Goal: Task Accomplishment & Management: Use online tool/utility

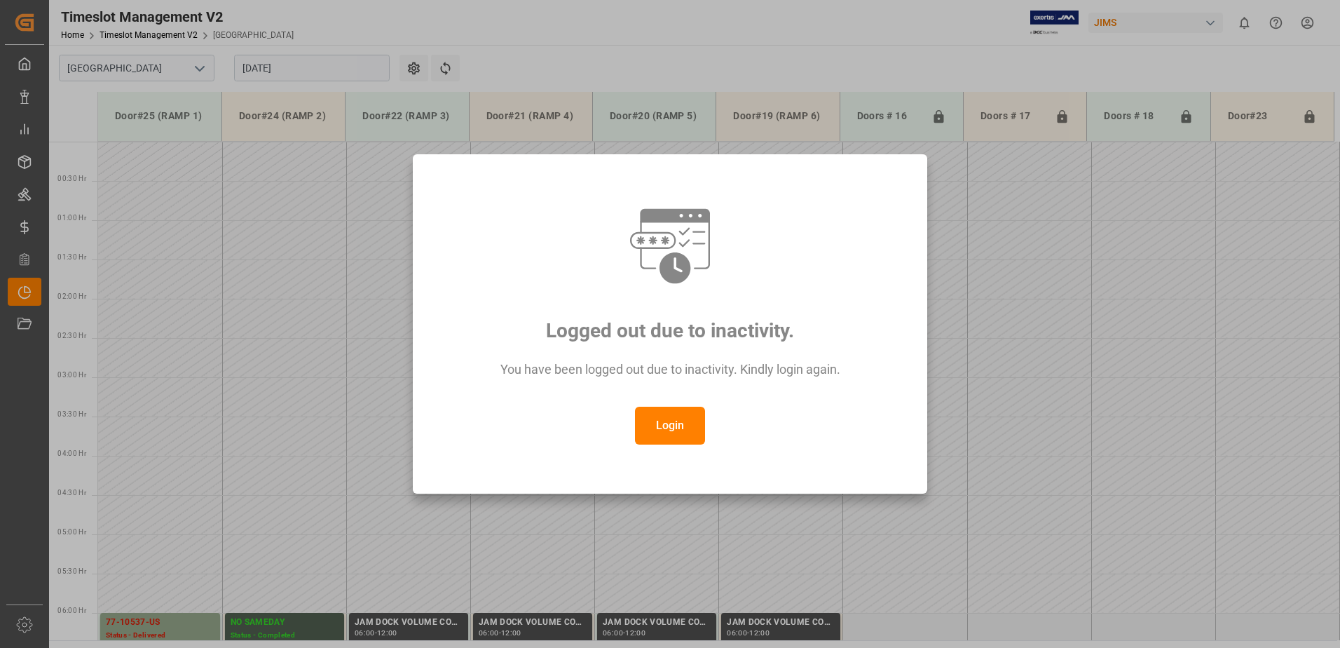
scroll to position [384, 0]
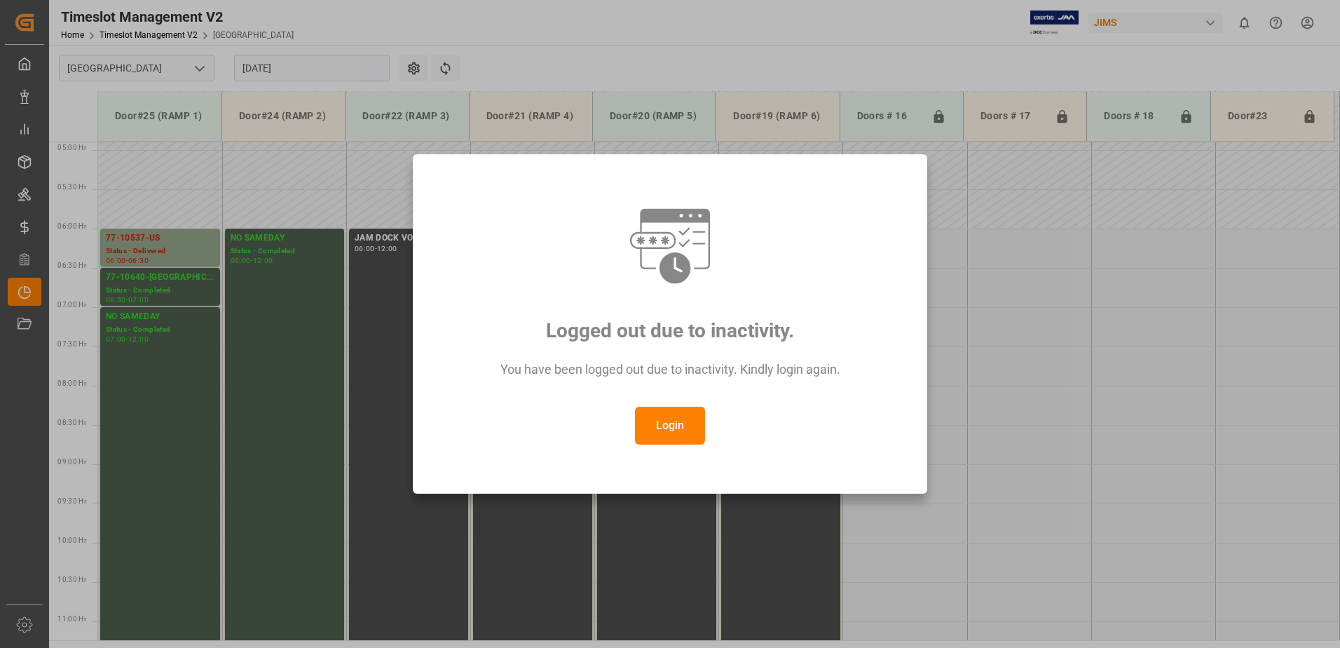
click at [650, 422] on button "Login" at bounding box center [670, 426] width 70 height 38
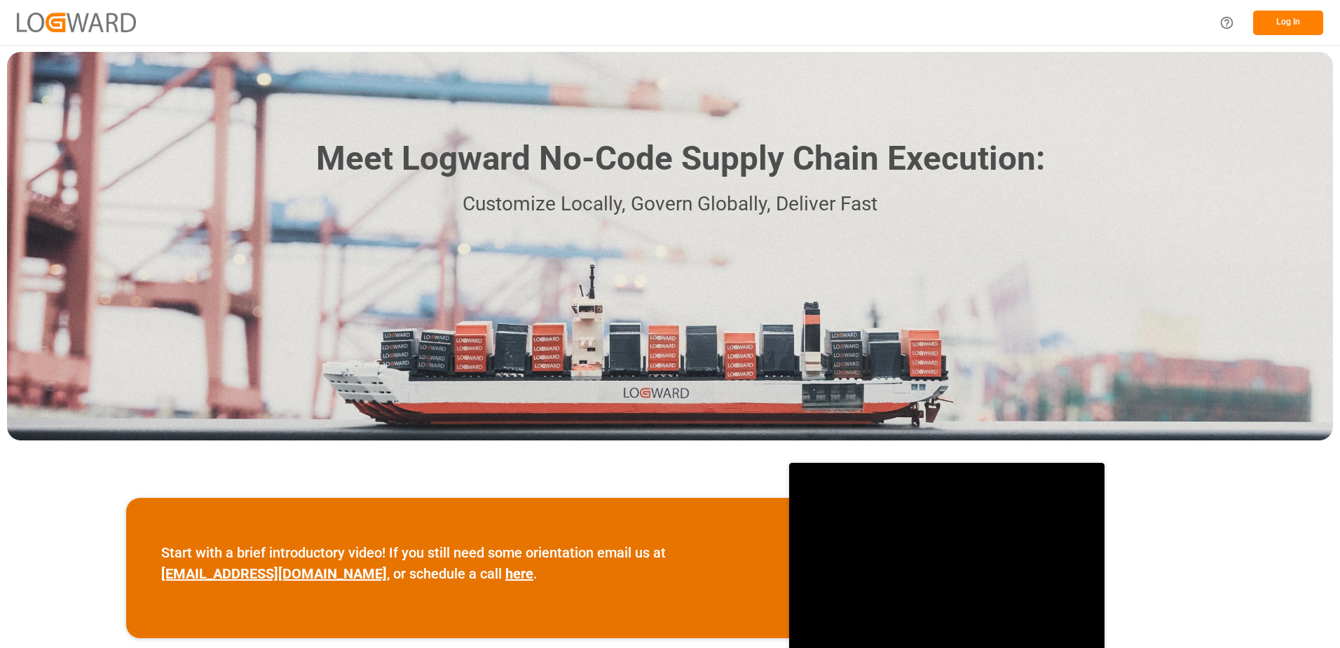
click at [1297, 31] on button "Log In" at bounding box center [1288, 23] width 70 height 25
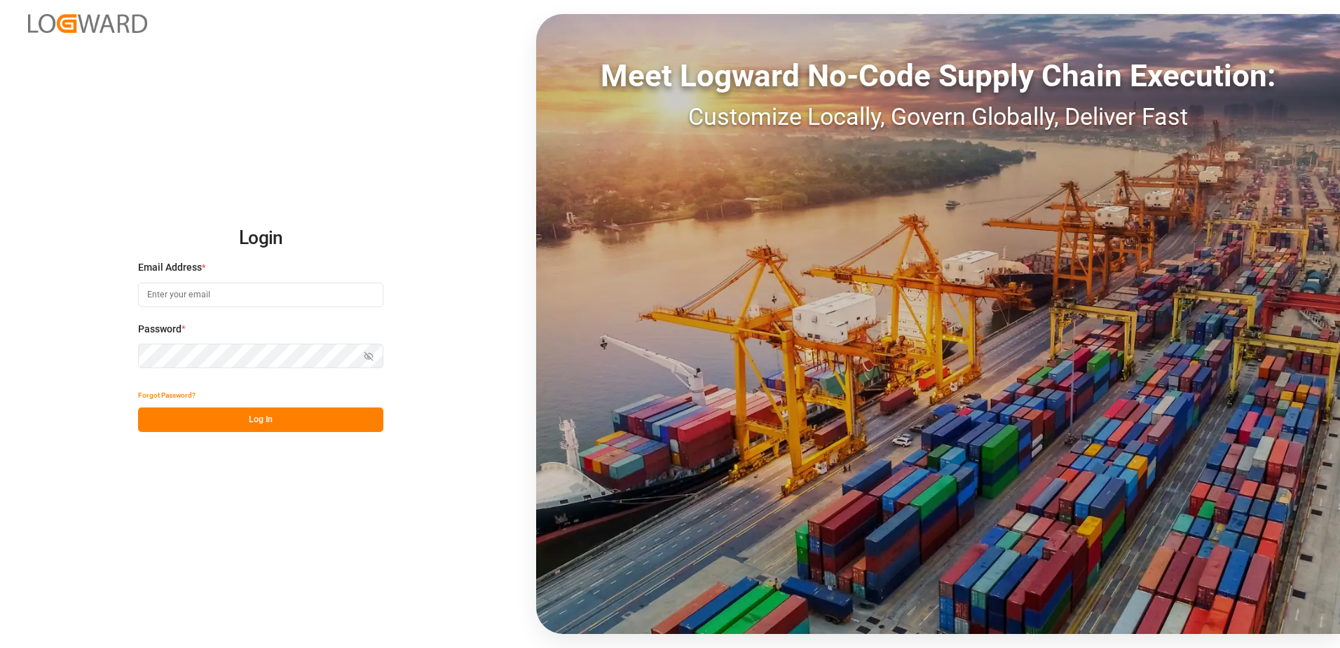
click at [275, 294] on input at bounding box center [260, 294] width 245 height 25
type input "N"
click at [220, 293] on input "[PERSON_NAME][DOMAIN_NAME]" at bounding box center [260, 294] width 245 height 25
type input "[PERSON_NAME][EMAIL_ADDRESS][DOMAIN_NAME]"
click at [250, 420] on button "Log In" at bounding box center [260, 419] width 245 height 25
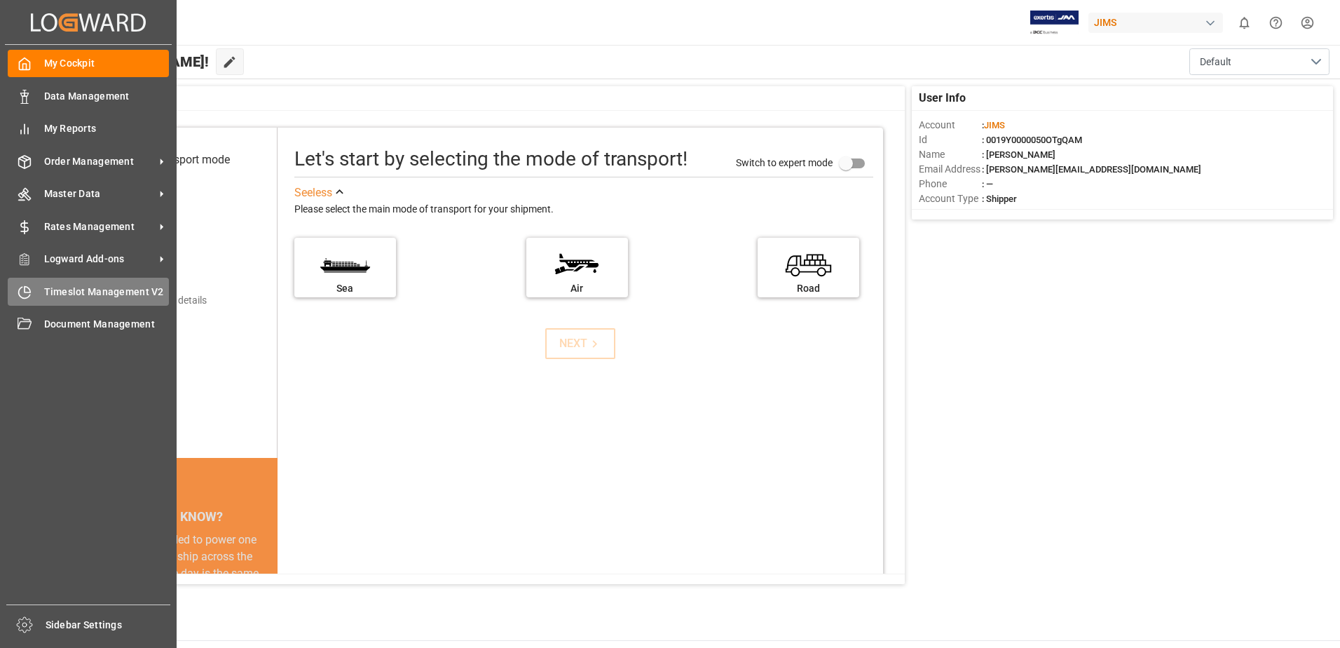
click at [93, 295] on span "Timeslot Management V2" at bounding box center [106, 292] width 125 height 15
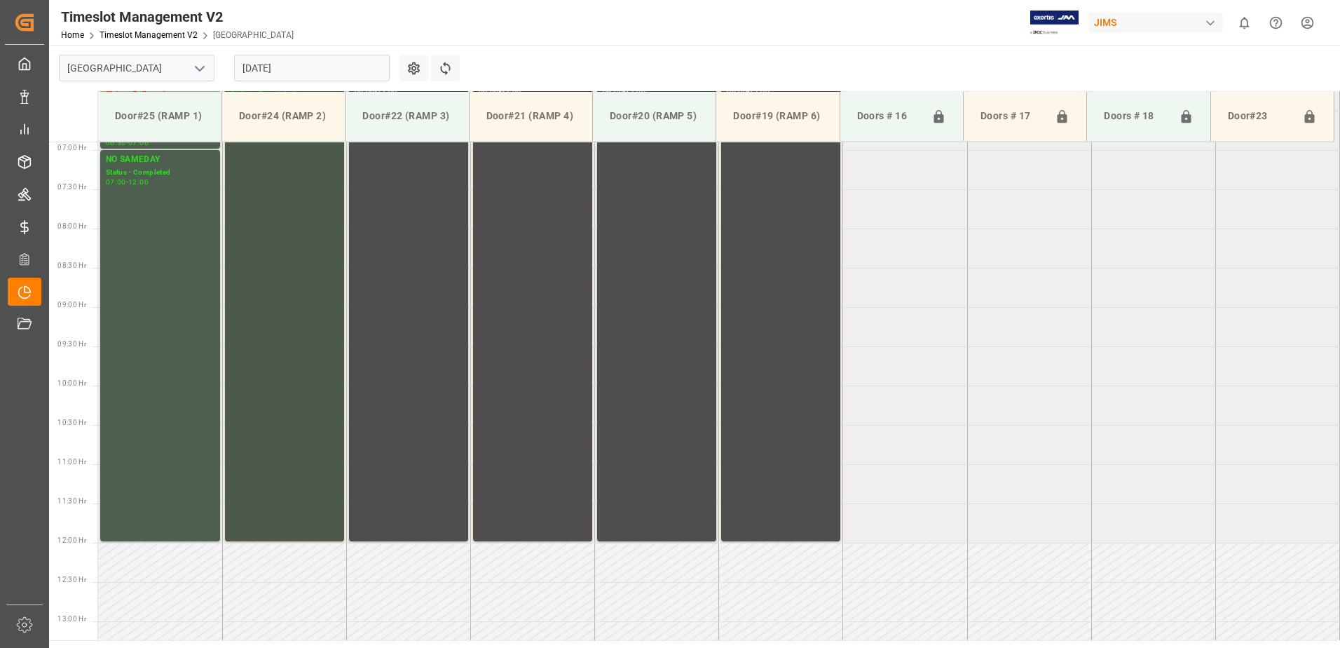
scroll to position [331, 0]
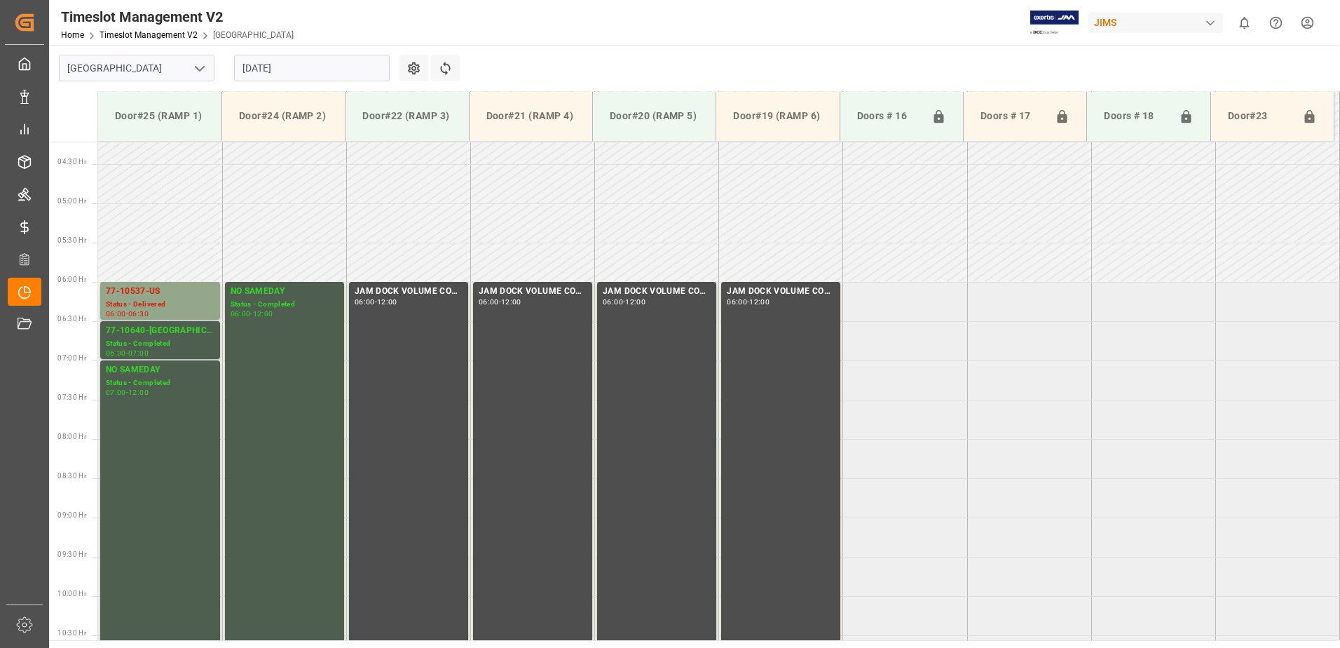
click at [316, 70] on input "[DATE]" at bounding box center [312, 68] width 156 height 27
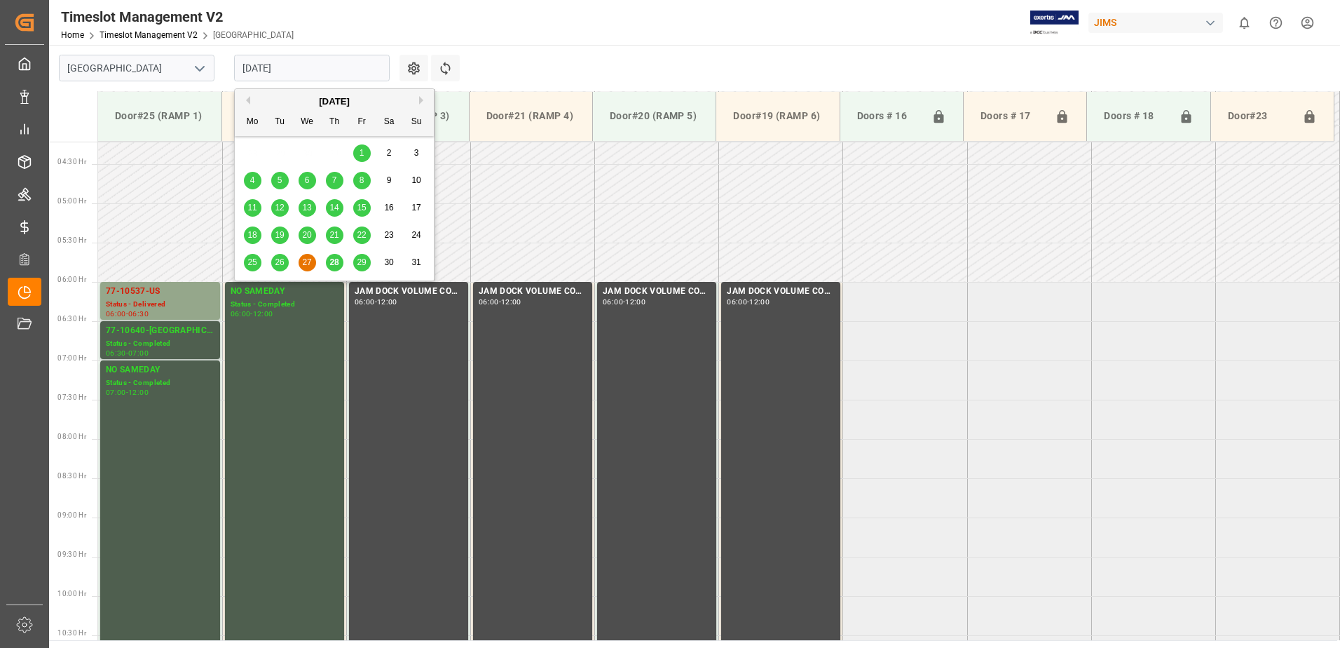
click at [338, 266] on span "28" at bounding box center [333, 262] width 9 height 10
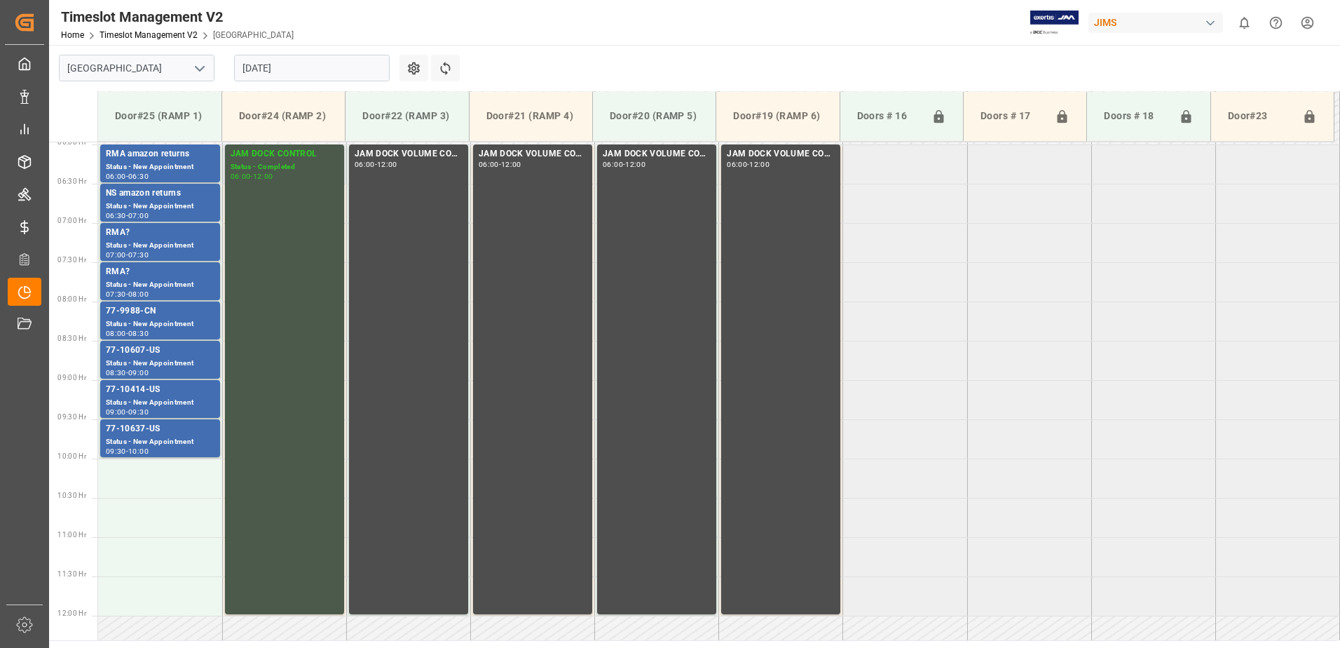
scroll to position [401, 0]
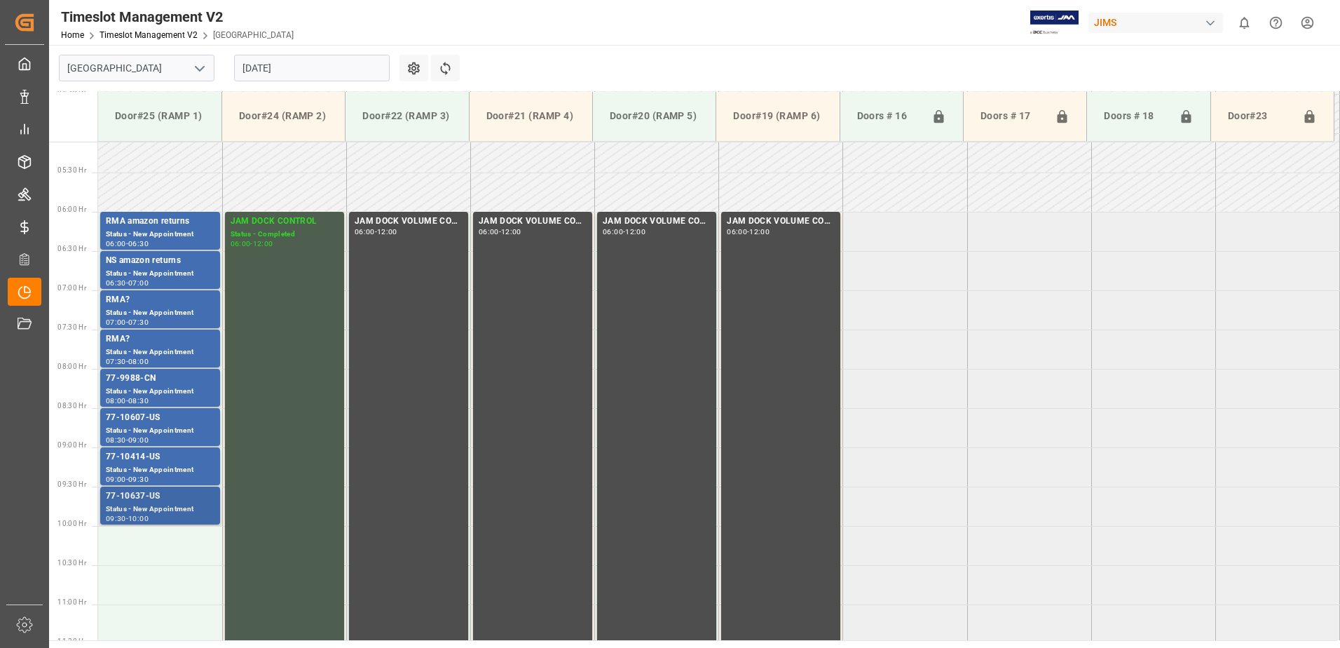
click at [177, 503] on div "Status - New Appointment" at bounding box center [160, 509] width 109 height 12
